Goal: Go to known website: Access a specific website the user already knows

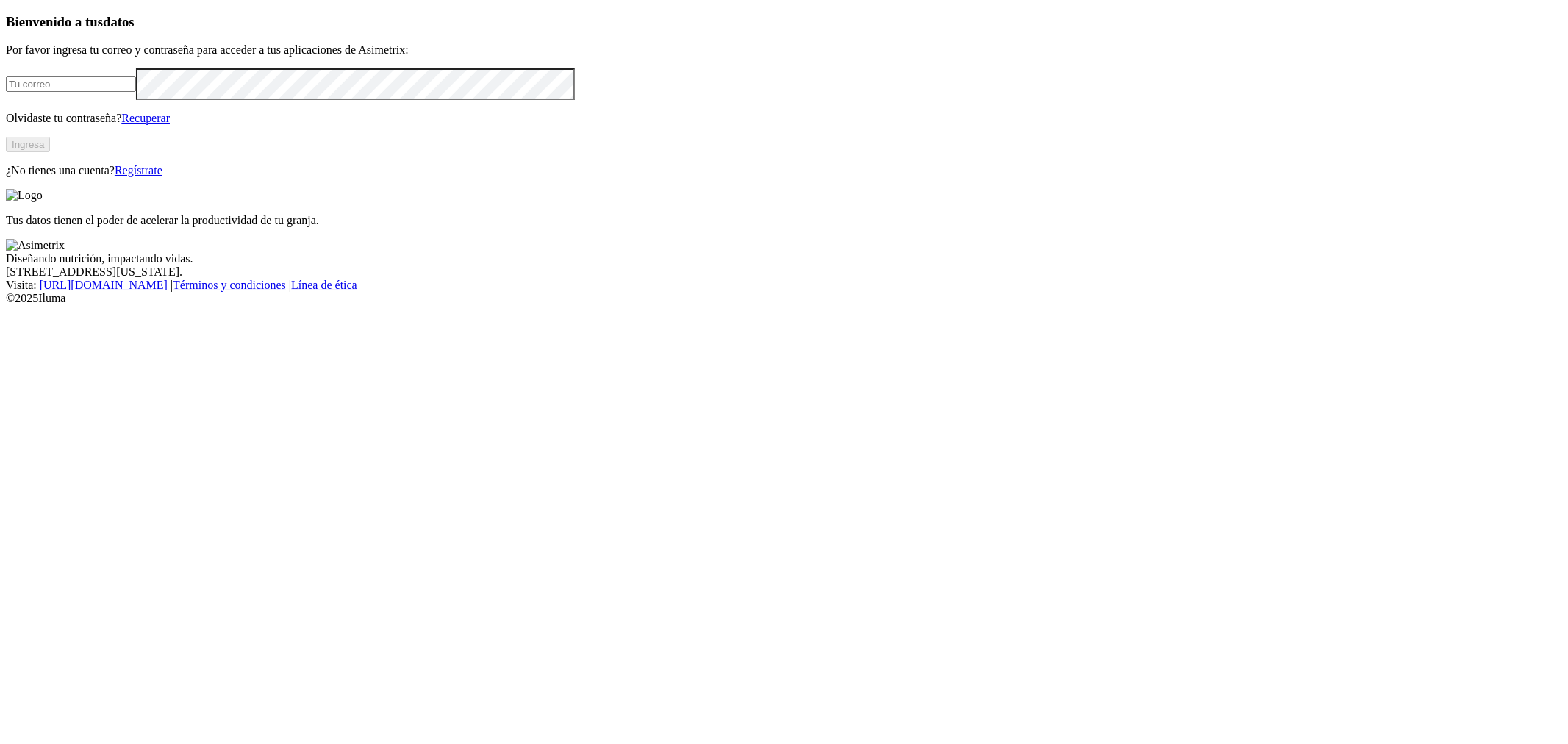
type input "[PERSON_NAME][EMAIL_ADDRESS][DOMAIN_NAME]"
click at [50, 152] on button "Ingresa" at bounding box center [27, 144] width 44 height 15
